Goal: Information Seeking & Learning: Learn about a topic

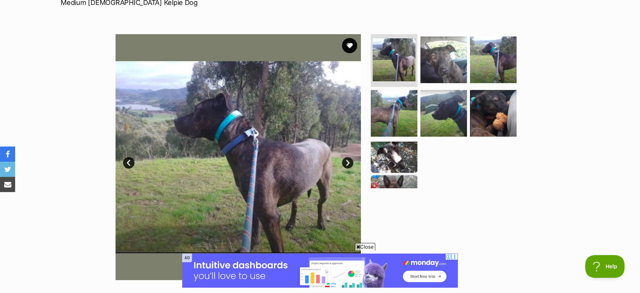
scroll to position [126, 0]
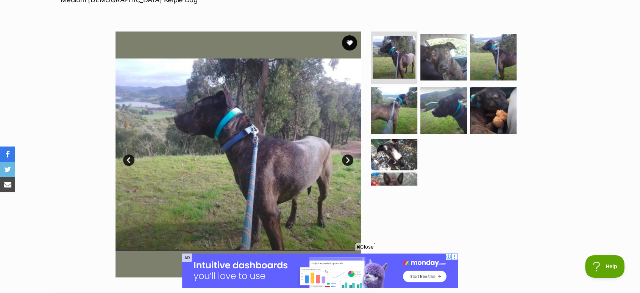
click at [352, 161] on link "Next" at bounding box center [347, 159] width 11 height 11
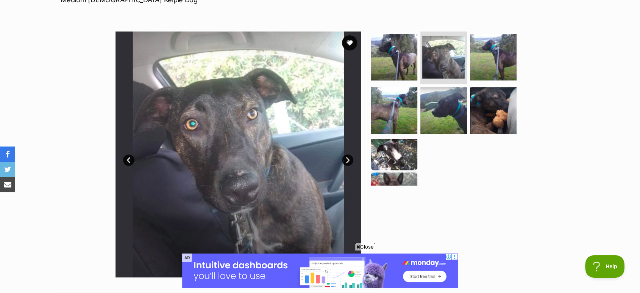
click at [352, 161] on link "Next" at bounding box center [347, 159] width 11 height 11
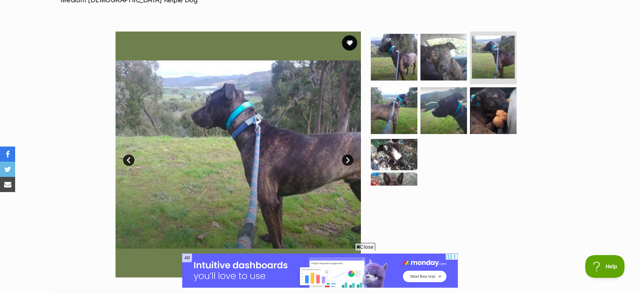
click at [352, 161] on link "Next" at bounding box center [347, 159] width 11 height 11
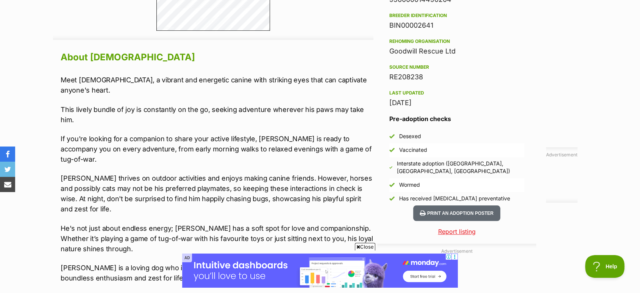
scroll to position [673, 0]
